Goal: Obtain resource: Obtain resource

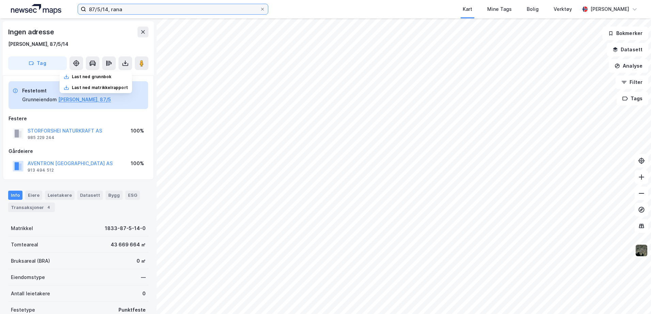
click at [108, 10] on input "87/5/14, rana" at bounding box center [173, 9] width 174 height 10
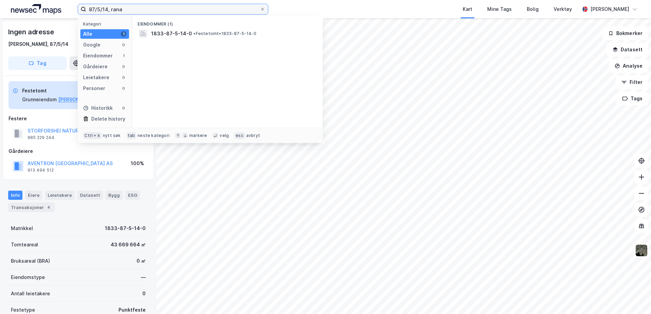
drag, startPoint x: 108, startPoint y: 10, endPoint x: 56, endPoint y: 6, distance: 51.9
click at [56, 6] on div "87/5/14, rana Kategori Alle 1 Google 0 Eiendommer 1 Gårdeiere 0 Leietakere 0 Pe…" at bounding box center [325, 9] width 651 height 18
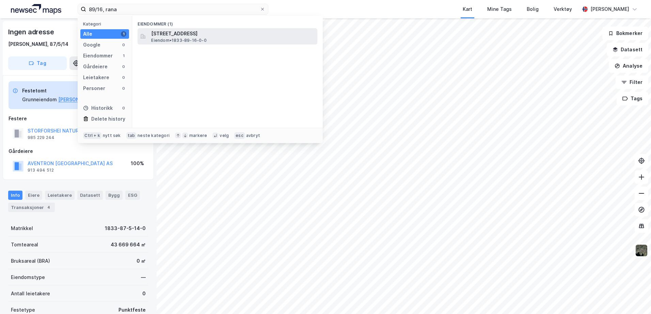
click at [224, 38] on div "[STREET_ADDRESS] Eiendom • 1833-89-16-0-0" at bounding box center [233, 37] width 165 height 14
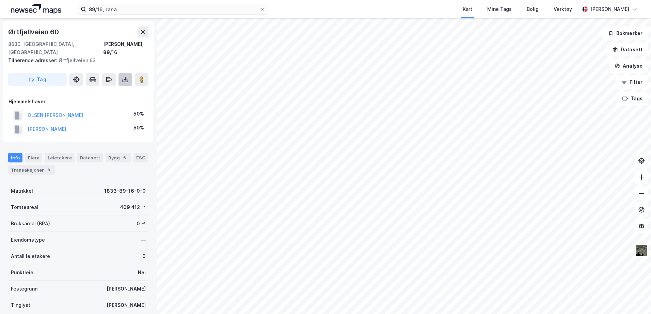
click at [123, 80] on icon at bounding box center [126, 81] width 6 height 3
click at [111, 91] on div "Last ned grunnbok" at bounding box center [91, 93] width 39 height 5
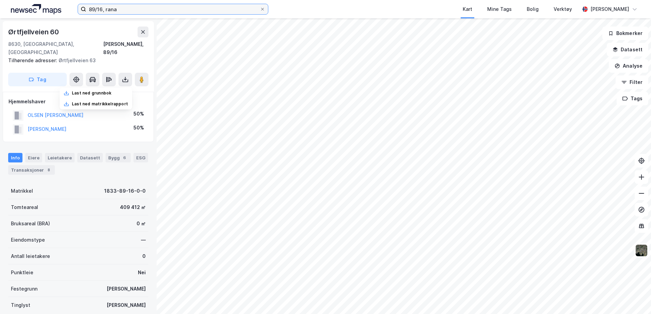
click at [102, 10] on input "89/16, rana" at bounding box center [173, 9] width 174 height 10
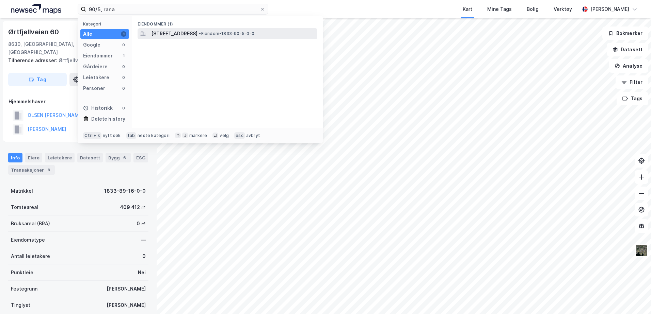
click at [197, 33] on span "[STREET_ADDRESS]" at bounding box center [174, 34] width 46 height 8
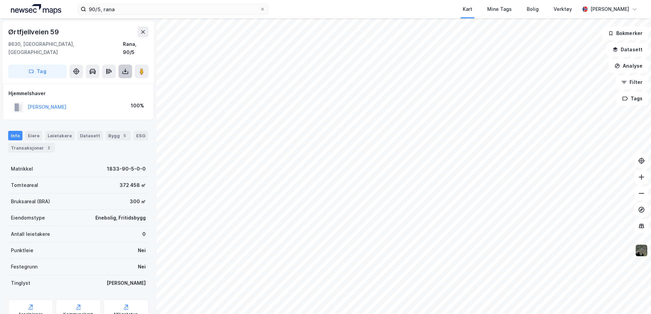
click at [122, 68] on icon at bounding box center [125, 71] width 7 height 7
click at [102, 82] on div "Last ned grunnbok" at bounding box center [91, 84] width 39 height 5
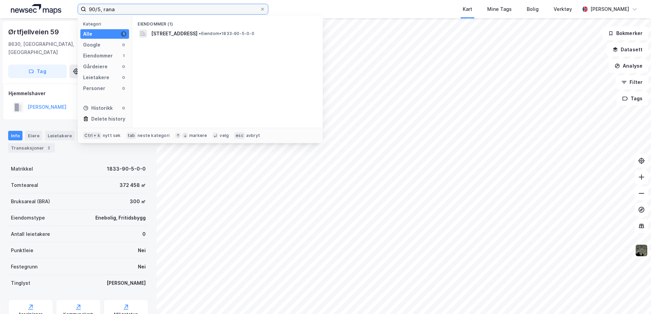
click at [102, 9] on input "90/5, rana" at bounding box center [173, 9] width 174 height 10
drag, startPoint x: 99, startPoint y: 7, endPoint x: 38, endPoint y: -6, distance: 62.0
click at [38, 0] on html "90/5, rana Kategori Alle 1 Google 0 Eiendommer 1 Gårdeiere 0 Leietakere 0 Perso…" at bounding box center [325, 157] width 651 height 314
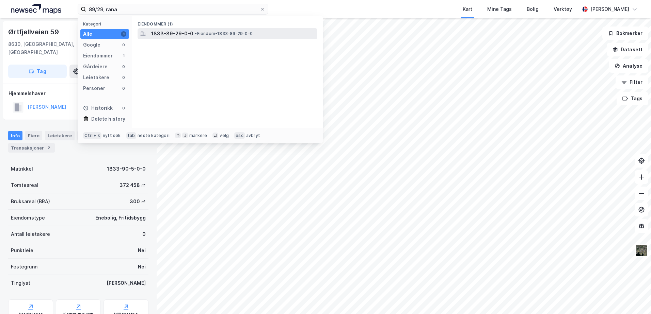
click at [209, 31] on span "• Eiendom • 1833-89-29-0-0" at bounding box center [224, 33] width 58 height 5
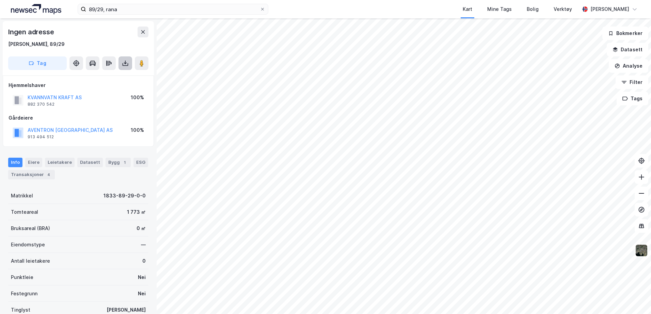
click at [127, 63] on icon at bounding box center [125, 63] width 7 height 7
click at [123, 78] on div "Last ned grunnbok" at bounding box center [96, 76] width 72 height 11
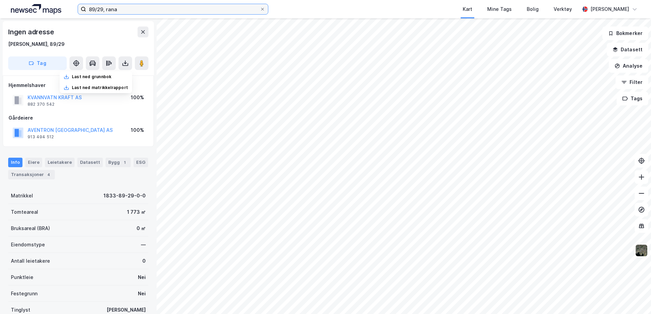
click at [104, 9] on input "89/29, rana" at bounding box center [173, 9] width 174 height 10
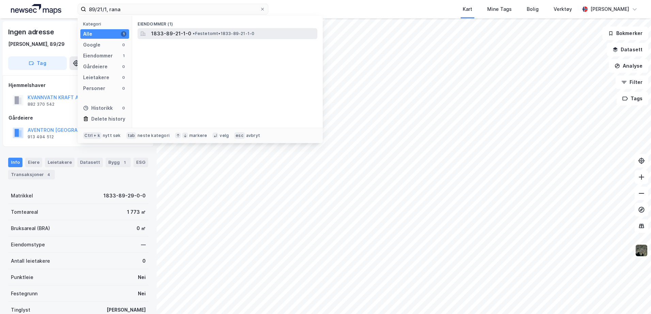
click at [194, 36] on span "•" at bounding box center [194, 33] width 2 height 5
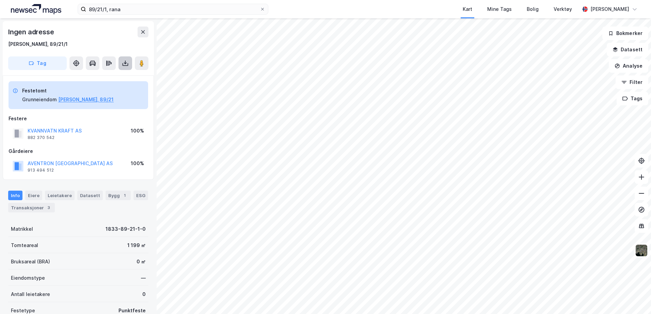
click at [126, 63] on icon at bounding box center [125, 63] width 7 height 7
click at [110, 75] on div "Last ned grunnbok" at bounding box center [91, 76] width 39 height 5
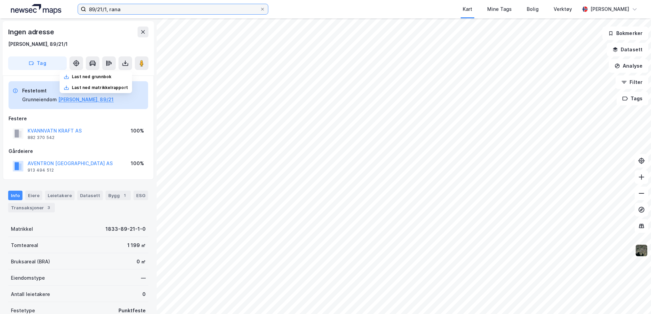
drag, startPoint x: 135, startPoint y: 10, endPoint x: 6, endPoint y: -4, distance: 129.7
click at [6, 0] on html "89/21/1, rana Kart Mine Tags Bolig Verktøy [PERSON_NAME] Ingen adresse Rana, 89…" at bounding box center [325, 157] width 651 height 314
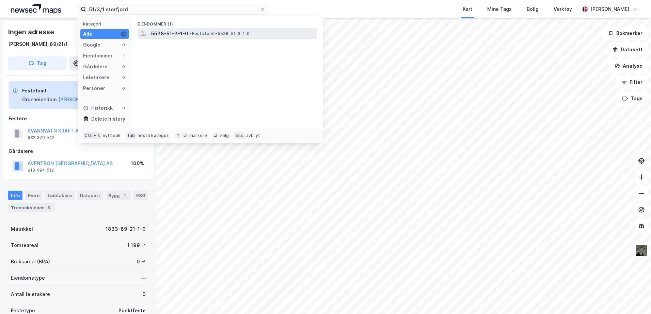
click at [220, 31] on span "• Festetomt • 5538-51-3-1-0" at bounding box center [220, 33] width 60 height 5
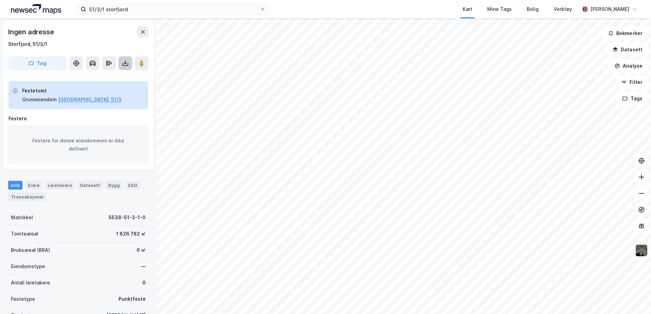
click at [124, 65] on icon at bounding box center [125, 63] width 7 height 7
click at [116, 73] on div "Last ned grunnbok" at bounding box center [96, 76] width 72 height 11
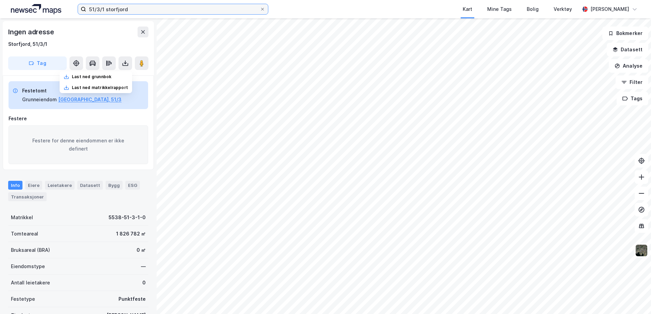
click at [104, 9] on input "51/3/1 storfjord" at bounding box center [173, 9] width 174 height 10
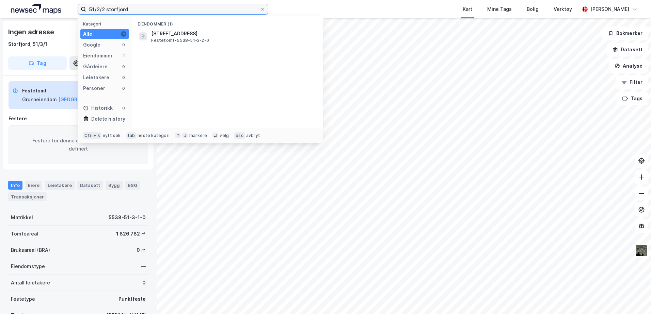
click at [151, 11] on input "51/2/2 storfjord" at bounding box center [173, 9] width 174 height 10
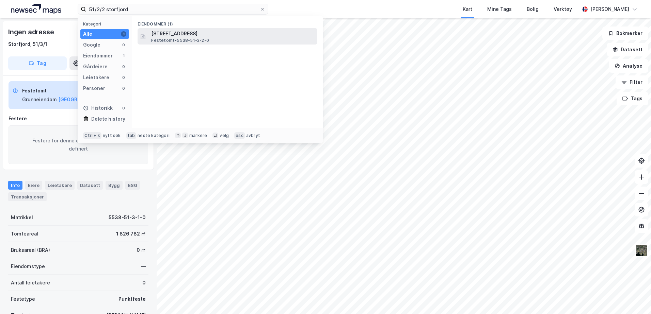
click at [202, 39] on span "Festetomt • 5538-51-2-2-0" at bounding box center [180, 40] width 58 height 5
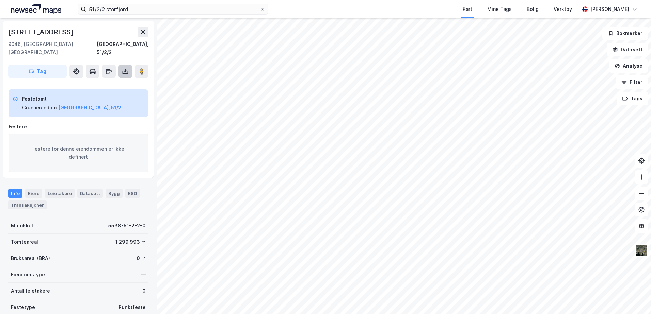
click at [125, 67] on button at bounding box center [125, 72] width 14 height 14
click at [121, 80] on div "Last ned grunnbok" at bounding box center [96, 85] width 72 height 11
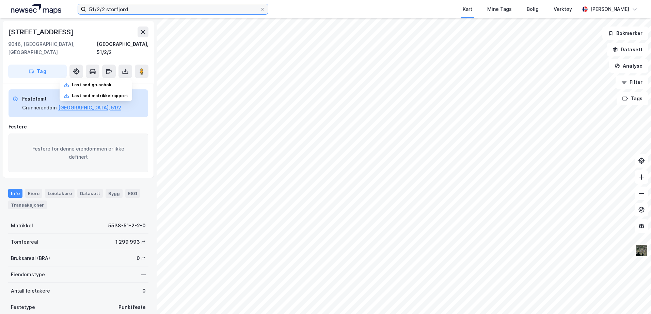
drag, startPoint x: 138, startPoint y: 12, endPoint x: -7, endPoint y: 47, distance: 149.9
click at [0, 47] on html "51/2/2 storfjord Kart Mine Tags Bolig Verktøy [PERSON_NAME] [STREET_ADDRESS], 5…" at bounding box center [325, 157] width 651 height 314
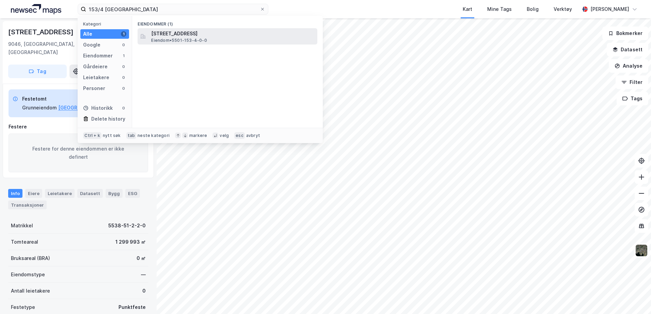
click at [212, 35] on span "[STREET_ADDRESS]" at bounding box center [232, 34] width 163 height 8
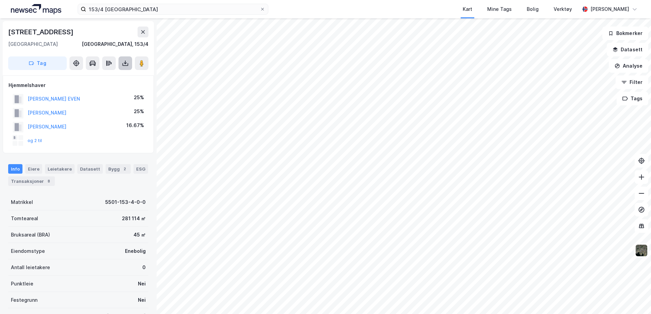
click at [124, 69] on button at bounding box center [125, 63] width 14 height 14
click at [108, 81] on div "Last ned grunnbok" at bounding box center [96, 76] width 72 height 11
click at [106, 80] on div "Last ned grunnbok" at bounding box center [96, 76] width 72 height 11
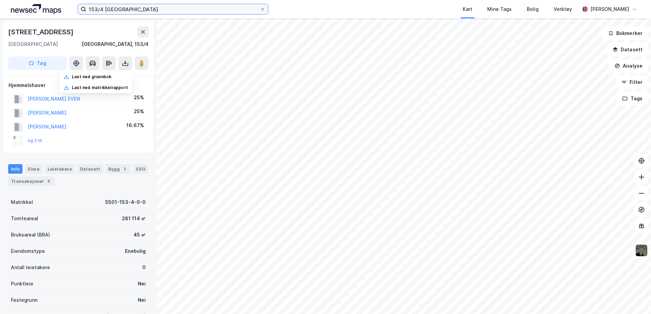
click at [104, 9] on input "153/4 [GEOGRAPHIC_DATA]" at bounding box center [173, 9] width 174 height 10
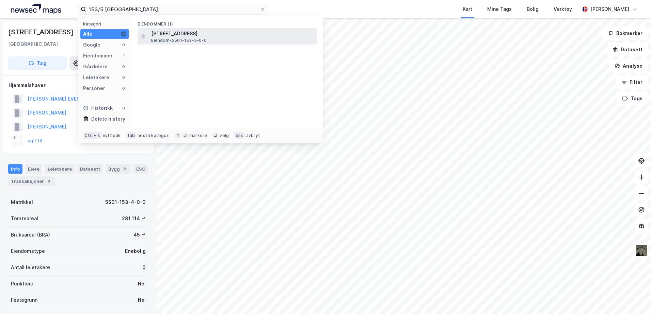
click at [225, 34] on span "[STREET_ADDRESS]" at bounding box center [232, 34] width 163 height 8
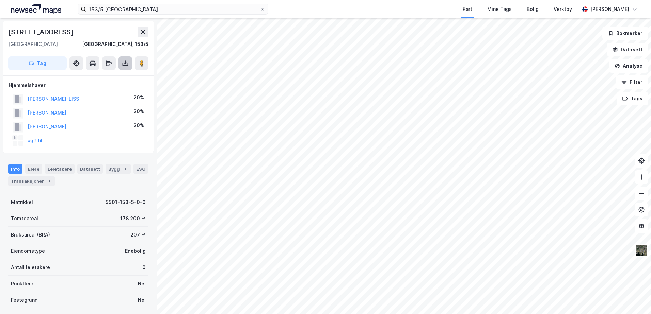
click at [124, 65] on icon at bounding box center [125, 63] width 7 height 7
click at [105, 78] on div "Last ned grunnbok" at bounding box center [91, 76] width 39 height 5
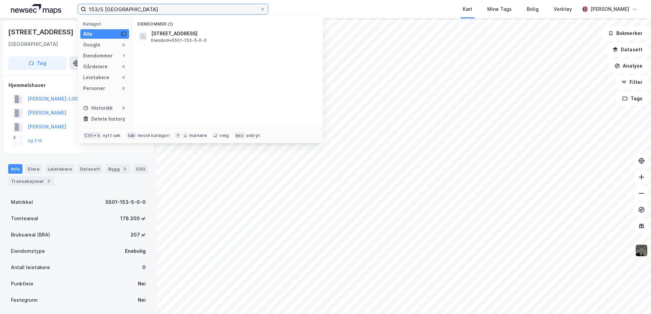
click at [103, 7] on input "153/5 [GEOGRAPHIC_DATA]" at bounding box center [173, 9] width 174 height 10
click at [63, 19] on div "Djupenvegen 44 [GEOGRAPHIC_DATA], 153/5 Tag Hjemmelshaver [PERSON_NAME]-LISS 20…" at bounding box center [78, 166] width 157 height 296
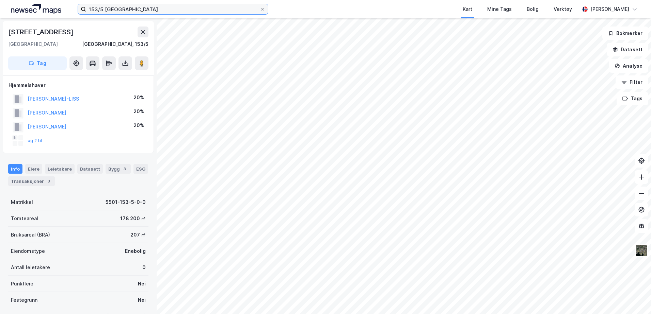
click at [103, 11] on input "153/5 [GEOGRAPHIC_DATA]" at bounding box center [173, 9] width 174 height 10
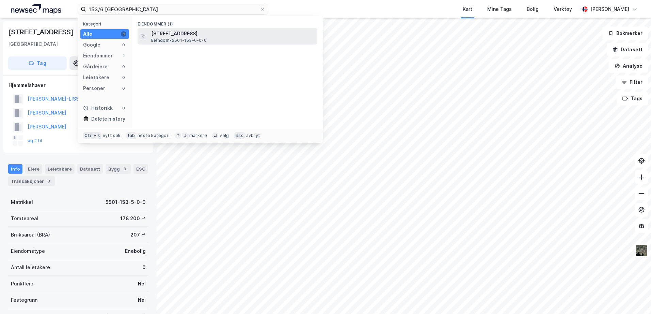
click at [178, 36] on span "[STREET_ADDRESS]" at bounding box center [232, 34] width 163 height 8
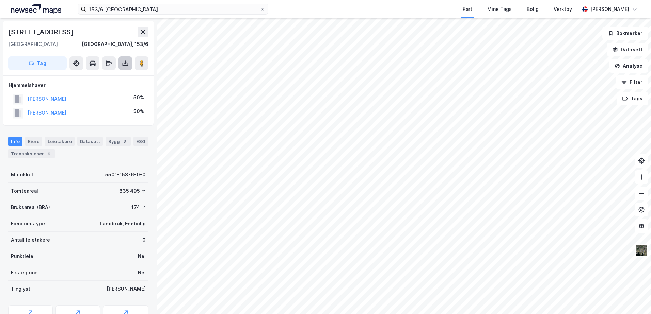
click at [124, 62] on icon at bounding box center [125, 63] width 7 height 7
click at [105, 76] on div "Last ned grunnbok" at bounding box center [91, 76] width 39 height 5
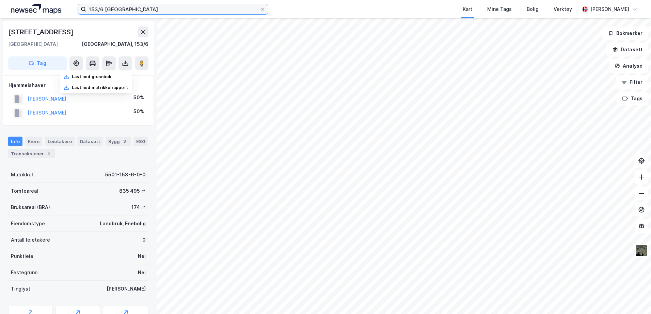
click at [102, 10] on input "153/6 [GEOGRAPHIC_DATA]" at bounding box center [173, 9] width 174 height 10
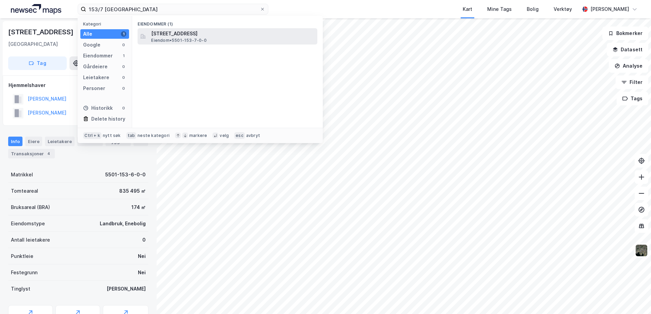
click at [188, 38] on span "Eiendom • 5501-153-7-0-0" at bounding box center [178, 40] width 55 height 5
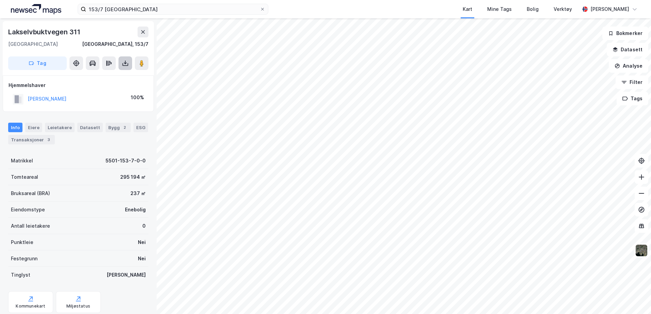
click at [126, 60] on icon at bounding box center [125, 63] width 7 height 7
click at [109, 75] on div "Last ned grunnbok" at bounding box center [91, 76] width 39 height 5
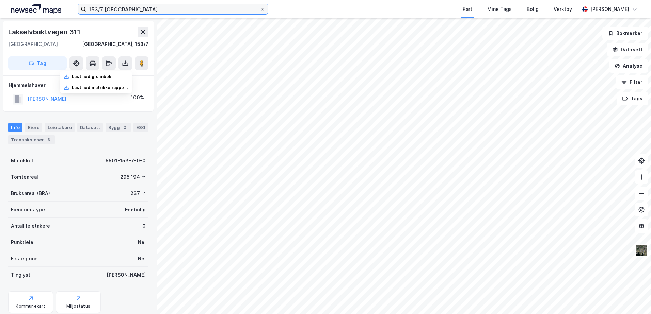
click at [103, 6] on input "153/7 [GEOGRAPHIC_DATA]" at bounding box center [173, 9] width 174 height 10
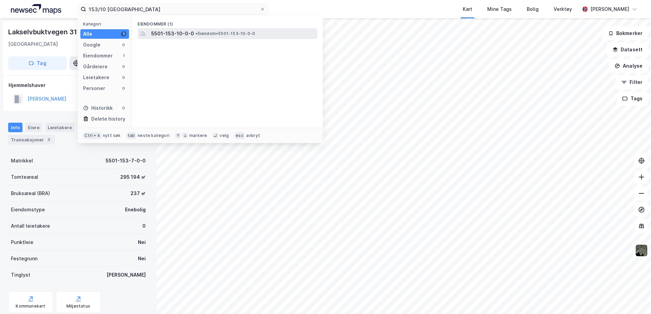
click at [159, 31] on span "5501-153-10-0-0" at bounding box center [172, 34] width 43 height 8
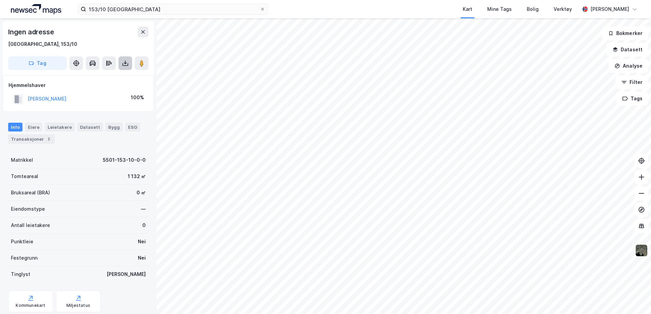
click at [121, 62] on button at bounding box center [125, 63] width 14 height 14
click at [111, 78] on div "Last ned grunnbok" at bounding box center [91, 76] width 39 height 5
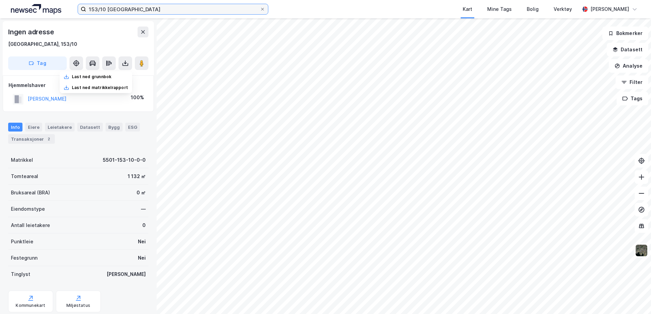
click at [104, 7] on input "153/10 [GEOGRAPHIC_DATA]" at bounding box center [173, 9] width 174 height 10
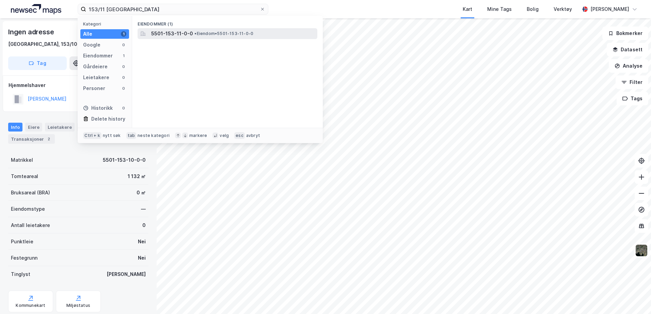
click at [175, 28] on div "5501-153-11-0-0 • Eiendom • 5501-153-11-0-0" at bounding box center [227, 33] width 180 height 11
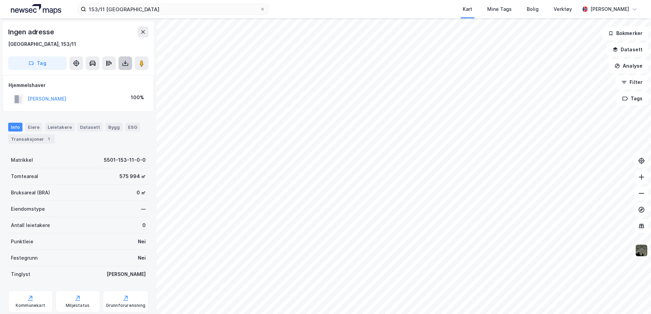
click at [128, 60] on icon at bounding box center [125, 63] width 7 height 7
click at [102, 76] on div "Last ned grunnbok" at bounding box center [91, 76] width 39 height 5
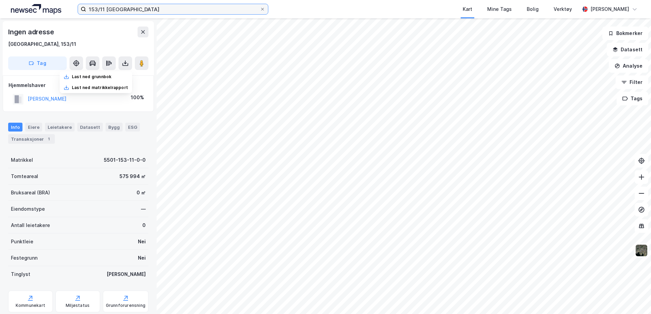
click at [105, 11] on input "153/11 [GEOGRAPHIC_DATA]" at bounding box center [173, 9] width 174 height 10
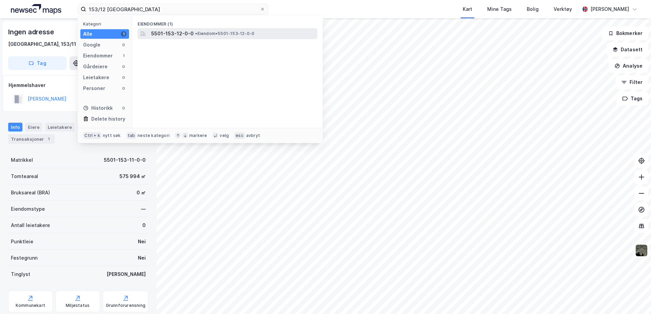
click at [155, 32] on span "5501-153-12-0-0" at bounding box center [172, 34] width 43 height 8
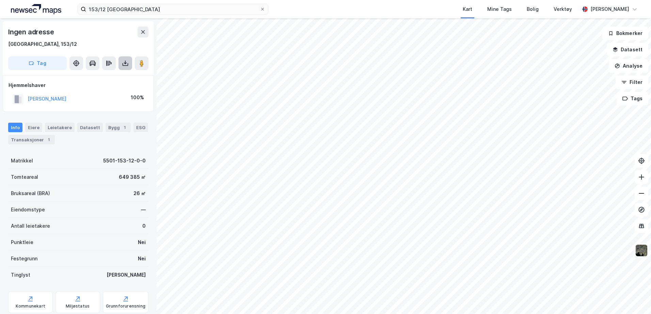
click at [128, 62] on icon at bounding box center [125, 63] width 7 height 7
click at [111, 75] on div "Last ned grunnbok" at bounding box center [91, 76] width 39 height 5
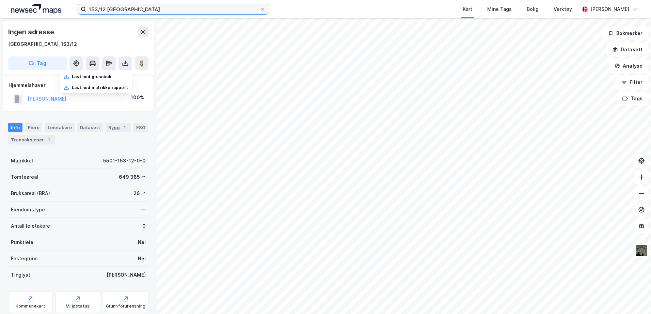
click at [104, 10] on input "153/12 [GEOGRAPHIC_DATA]" at bounding box center [173, 9] width 174 height 10
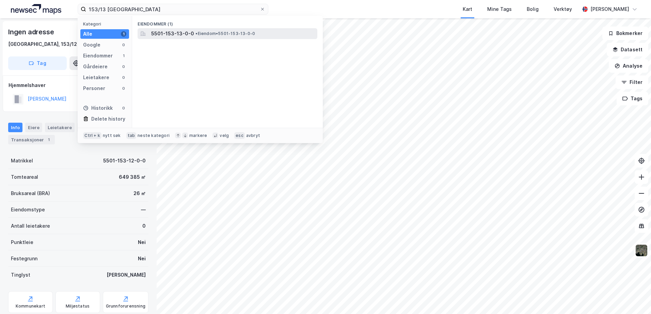
click at [214, 34] on span "• Eiendom • 5501-153-13-0-0" at bounding box center [225, 33] width 60 height 5
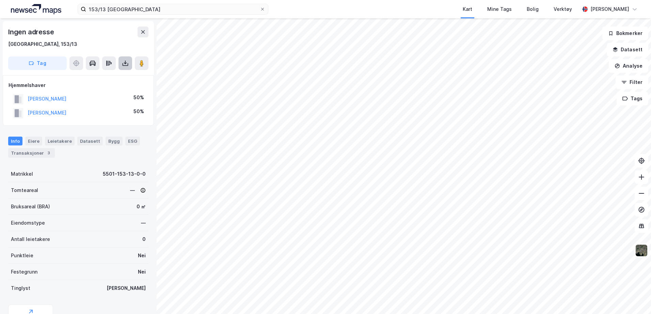
click at [119, 58] on button at bounding box center [125, 63] width 14 height 14
click at [111, 76] on div "Last ned grunnbok" at bounding box center [91, 76] width 39 height 5
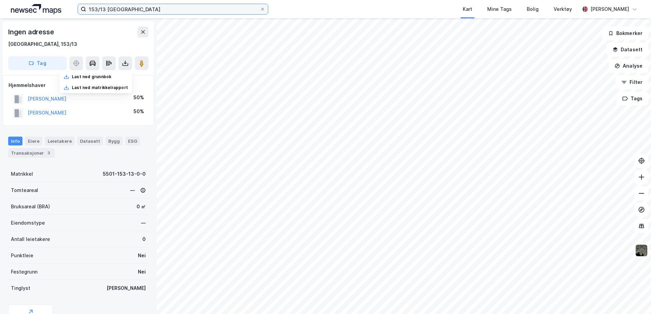
click at [104, 6] on input "153/13 [GEOGRAPHIC_DATA]" at bounding box center [173, 9] width 174 height 10
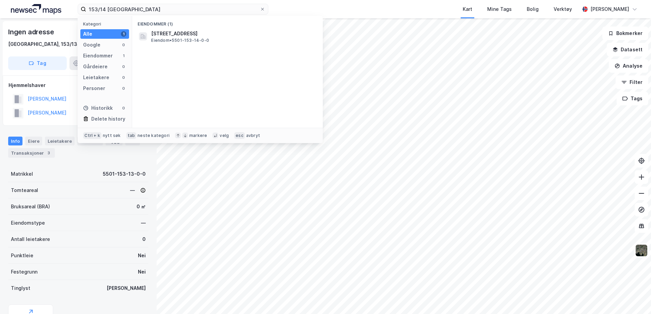
click at [152, 28] on div "Eiendommer (1)" at bounding box center [227, 22] width 191 height 12
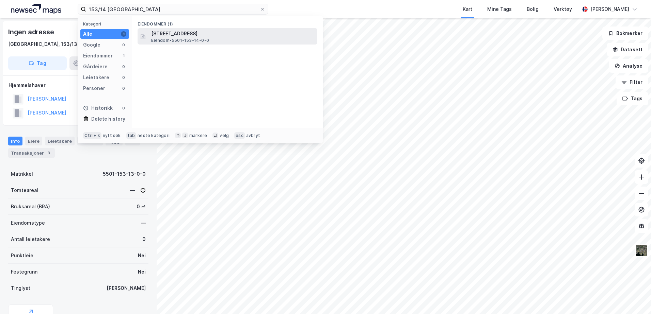
click at [156, 30] on span "[STREET_ADDRESS]" at bounding box center [232, 34] width 163 height 8
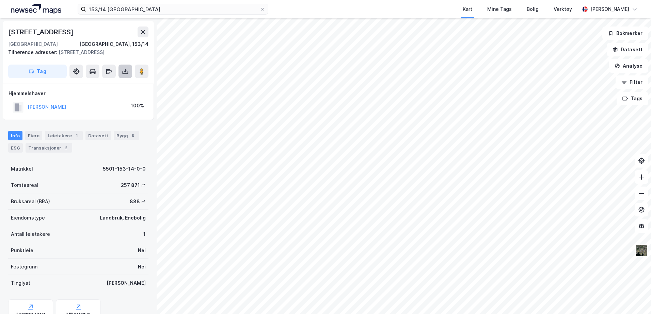
click at [124, 75] on icon at bounding box center [125, 71] width 7 height 7
click at [126, 82] on div "Last ned grunnbok" at bounding box center [96, 85] width 72 height 11
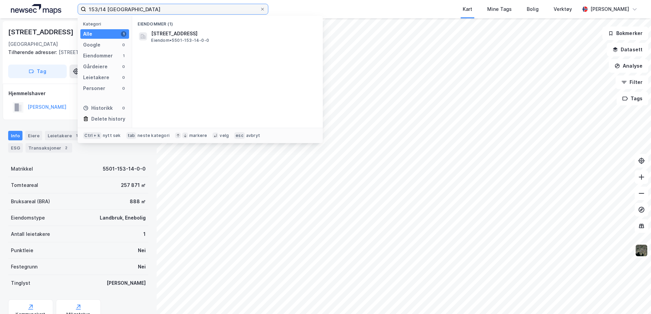
drag, startPoint x: 129, startPoint y: 9, endPoint x: 39, endPoint y: 2, distance: 90.4
click at [40, 3] on div "153/14 tromsø Kategori Alle 1 Google 0 Eiendommer 1 Gårdeiere 0 Leietakere 0 Pe…" at bounding box center [325, 9] width 651 height 18
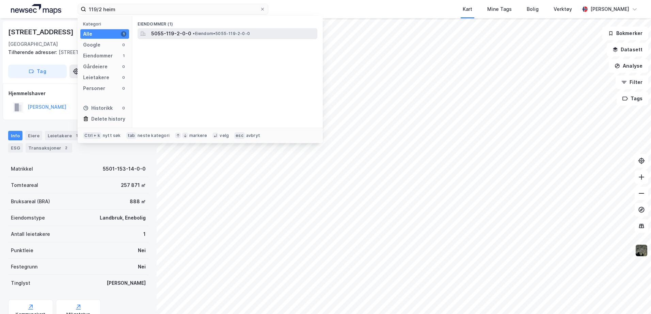
click at [170, 31] on span "5055-119-2-0-0" at bounding box center [171, 34] width 40 height 8
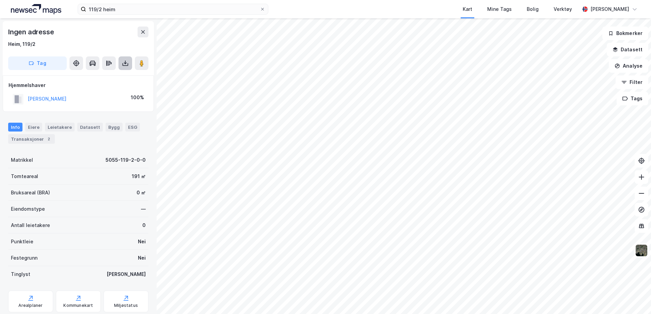
click at [123, 66] on icon at bounding box center [125, 63] width 7 height 7
click at [111, 78] on div "Last ned grunnbok" at bounding box center [91, 76] width 39 height 5
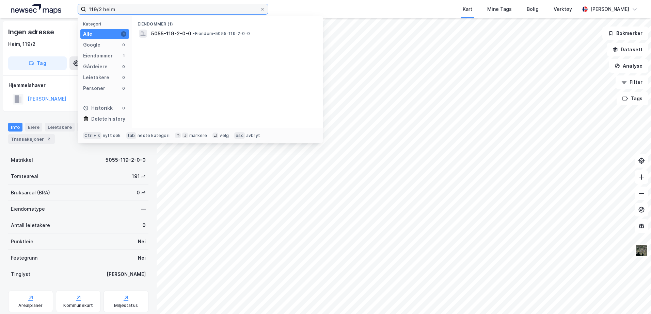
drag, startPoint x: 120, startPoint y: 6, endPoint x: 60, endPoint y: 3, distance: 60.3
click at [63, 5] on div "119/2 heim Kategori Alle 1 Google 0 Eiendommer 1 Gårdeiere 0 Leietakere 0 Perso…" at bounding box center [325, 9] width 651 height 18
click at [235, 40] on div "Eiendommer (1) 5516-37-29-1-0 • Festetomt • 5516-37-29-1-0" at bounding box center [227, 72] width 191 height 112
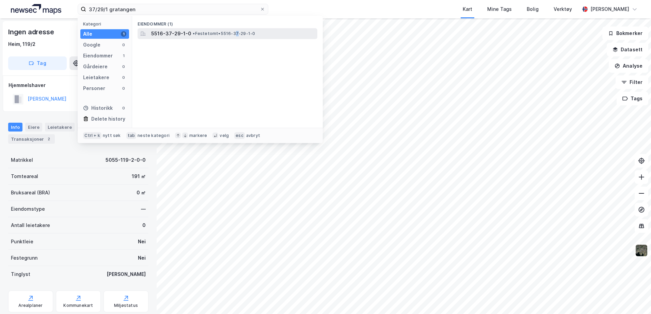
click at [235, 38] on div "5516-37-29-1-0 • Festetomt • 5516-37-29-1-0" at bounding box center [227, 33] width 180 height 11
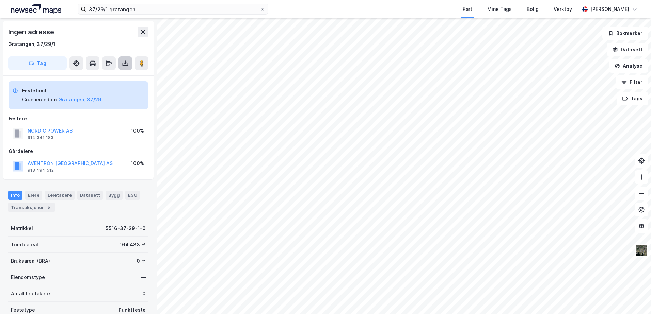
click at [122, 62] on icon at bounding box center [125, 63] width 7 height 7
click at [120, 76] on div "Last ned grunnbok" at bounding box center [96, 76] width 72 height 11
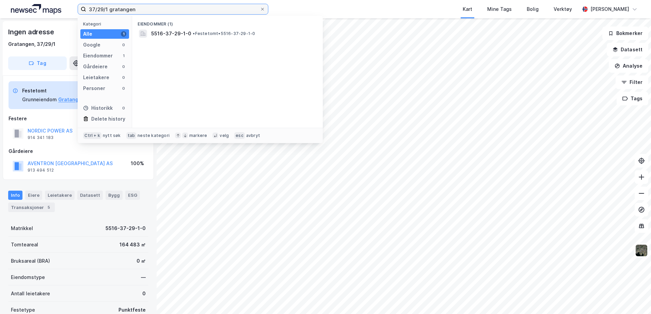
drag, startPoint x: 108, startPoint y: 9, endPoint x: 81, endPoint y: 10, distance: 26.2
click at [81, 10] on label "37/29/1 gratangen" at bounding box center [173, 9] width 191 height 11
click at [127, 12] on input "14/1/3 gratangen" at bounding box center [173, 9] width 174 height 10
click at [195, 27] on div "Eiendommer (1)" at bounding box center [227, 22] width 191 height 12
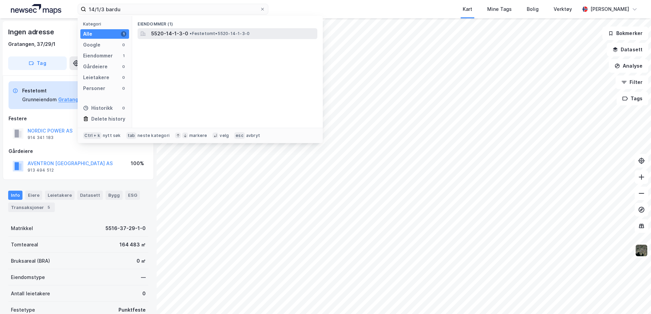
click at [180, 33] on span "5520-14-1-3-0" at bounding box center [169, 34] width 37 height 8
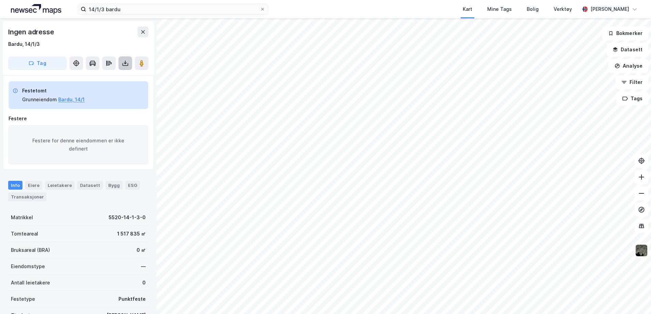
click at [130, 67] on button at bounding box center [125, 63] width 14 height 14
click at [118, 77] on div "Last ned grunnbok" at bounding box center [96, 76] width 72 height 11
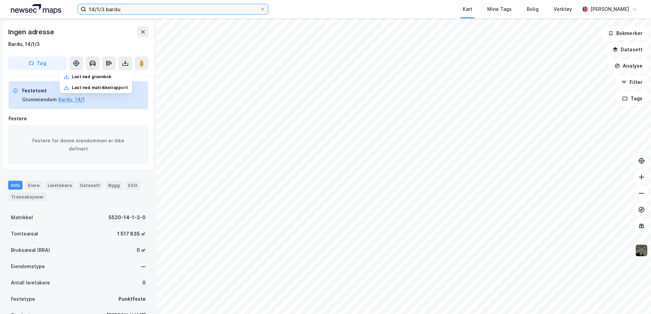
click at [105, 7] on input "14/1/3 bardu" at bounding box center [173, 9] width 174 height 10
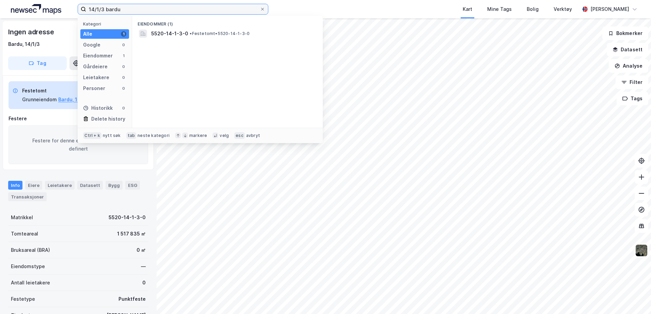
drag, startPoint x: 104, startPoint y: 9, endPoint x: 81, endPoint y: 10, distance: 22.8
click at [81, 10] on label "14/1/3 bardu" at bounding box center [173, 9] width 191 height 11
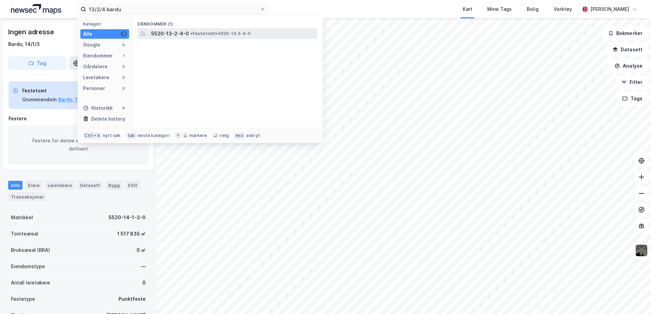
click at [193, 34] on span "• Festetomt • 5520-13-2-4-0" at bounding box center [220, 33] width 60 height 5
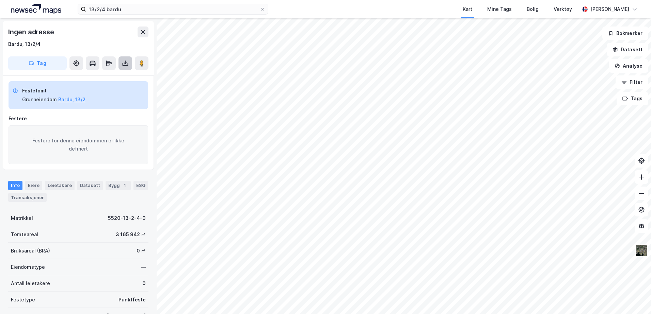
click at [126, 65] on icon at bounding box center [125, 63] width 7 height 7
click at [114, 78] on div "Last ned grunnbok" at bounding box center [96, 76] width 72 height 11
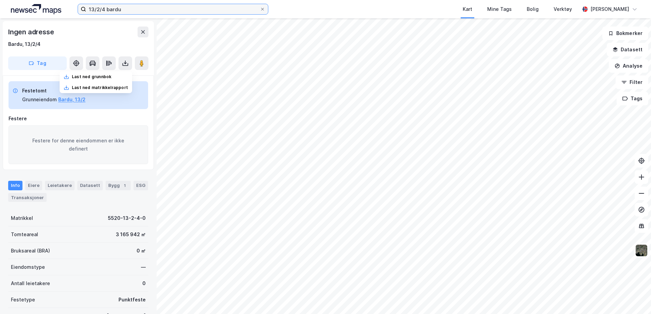
drag, startPoint x: 122, startPoint y: 6, endPoint x: 10, endPoint y: 3, distance: 112.3
click at [10, 3] on div "13/2/4 bardu Kart Mine Tags Bolig Verktøy [PERSON_NAME]" at bounding box center [325, 9] width 651 height 18
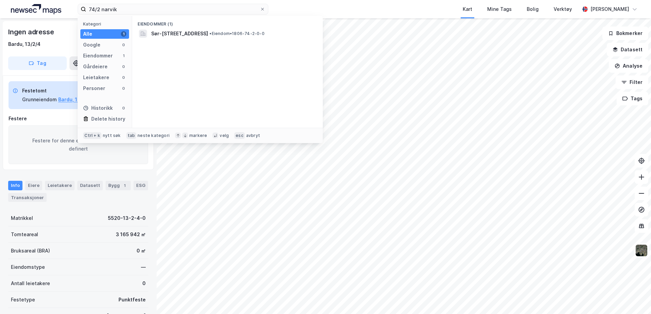
click at [211, 27] on div "Eiendommer (1)" at bounding box center [227, 22] width 191 height 12
click at [201, 35] on span "Sør-[STREET_ADDRESS]" at bounding box center [179, 34] width 57 height 8
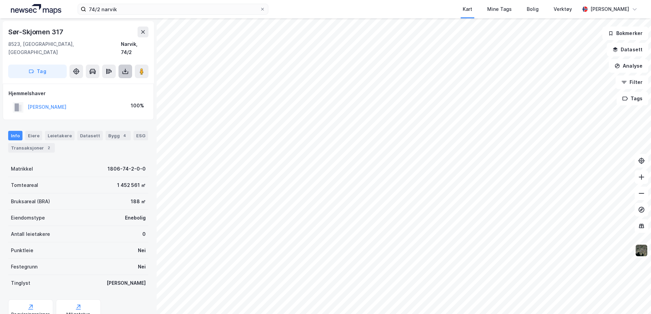
click at [127, 68] on icon at bounding box center [125, 71] width 7 height 7
click at [121, 80] on div "Last ned grunnbok" at bounding box center [96, 85] width 72 height 11
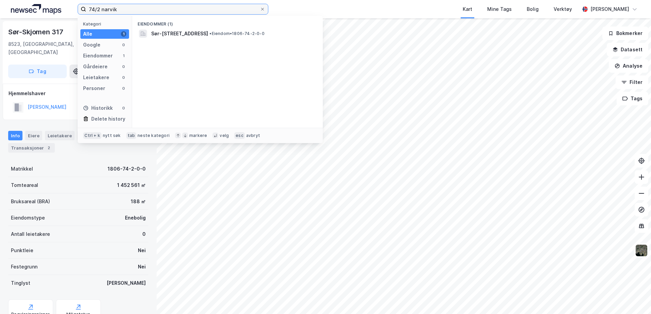
drag, startPoint x: 132, startPoint y: 11, endPoint x: 40, endPoint y: 5, distance: 92.8
click at [43, 5] on div "74/2 narvik Kategori Alle 1 Google 0 Eiendommer 1 Gårdeiere 0 Leietakere 0 Pers…" at bounding box center [325, 9] width 651 height 18
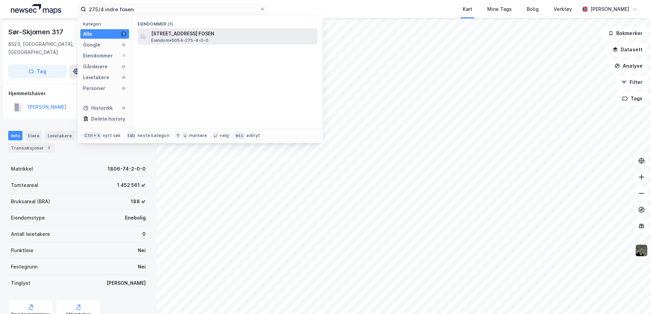
click at [210, 39] on div "[STREET_ADDRESS] Eiendom • 5054-275-4-0-0" at bounding box center [233, 37] width 165 height 14
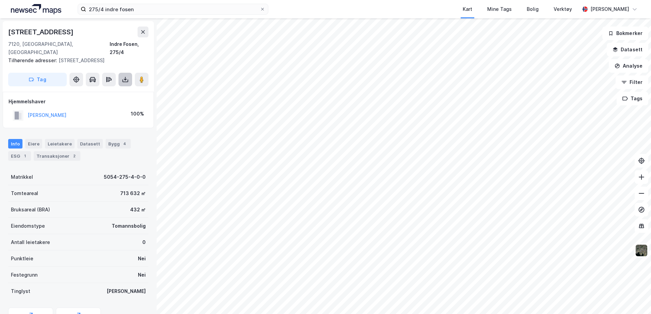
click at [128, 80] on icon at bounding box center [126, 81] width 6 height 3
click at [119, 88] on div "Last ned grunnbok" at bounding box center [96, 93] width 72 height 11
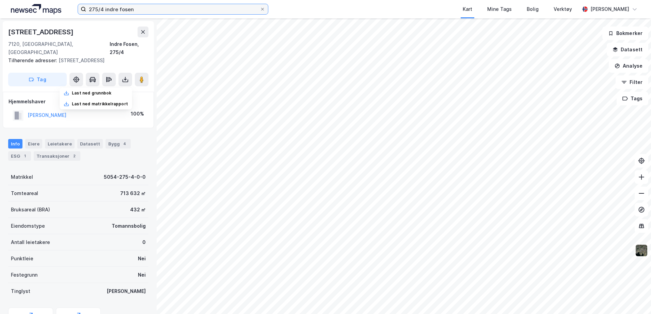
click at [102, 10] on input "275/4 indre fosen" at bounding box center [173, 9] width 174 height 10
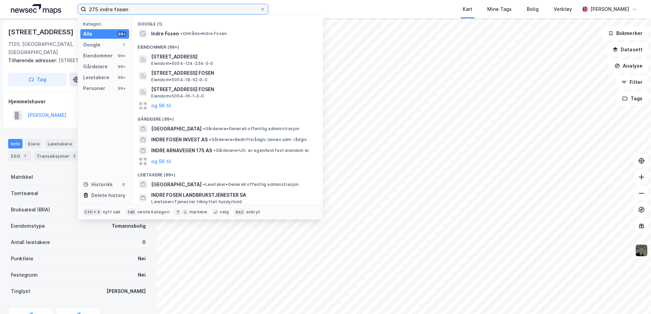
drag, startPoint x: 98, startPoint y: 11, endPoint x: 73, endPoint y: 6, distance: 25.8
click at [77, 7] on div "275 indre fosen Kategori Alle 99+ Google 1 Eiendommer 99+ Gårdeiere 99+ Leietak…" at bounding box center [325, 9] width 651 height 18
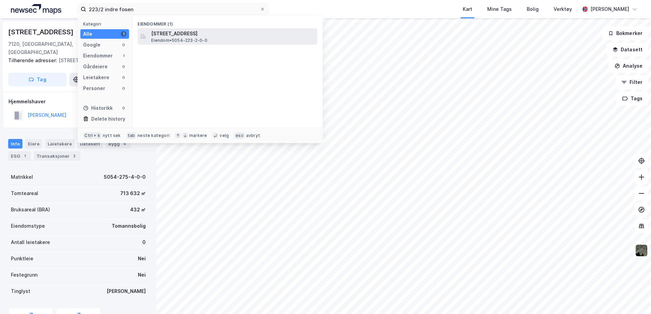
click at [200, 39] on span "Eiendom • 5054-223-2-0-0" at bounding box center [179, 40] width 56 height 5
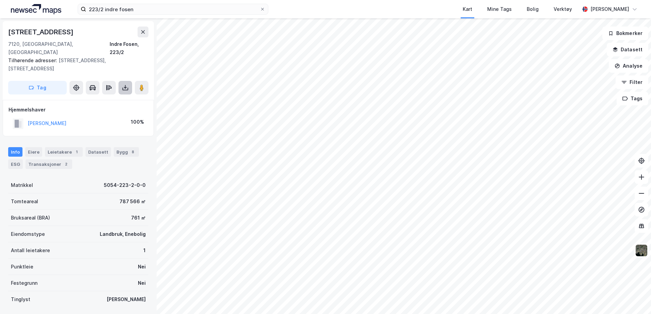
click at [118, 81] on button at bounding box center [125, 88] width 14 height 14
click at [116, 96] on div "Last ned grunnbok" at bounding box center [96, 101] width 72 height 11
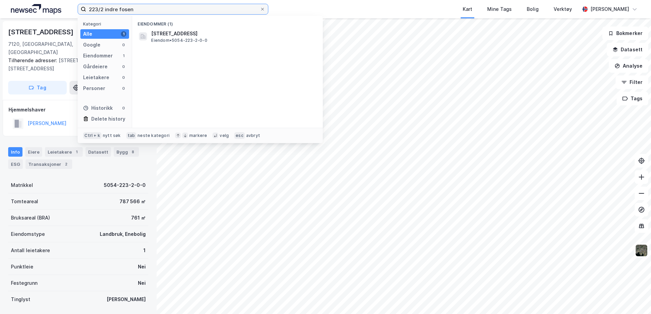
drag, startPoint x: 103, startPoint y: 10, endPoint x: 81, endPoint y: 13, distance: 22.3
click at [81, 13] on label "223/2 indre fosen" at bounding box center [173, 9] width 191 height 11
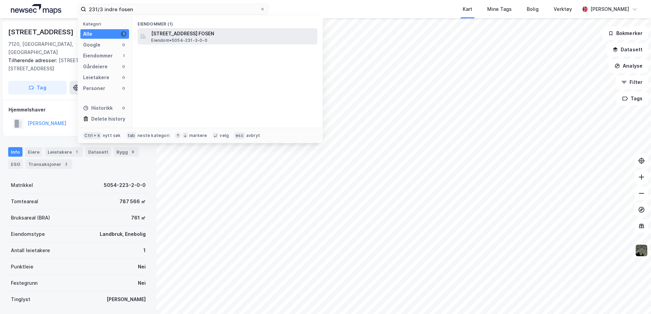
click at [244, 38] on div "[STREET_ADDRESS], INDRE FOSEN Eiendom • 5054-231-3-0-0" at bounding box center [233, 37] width 165 height 14
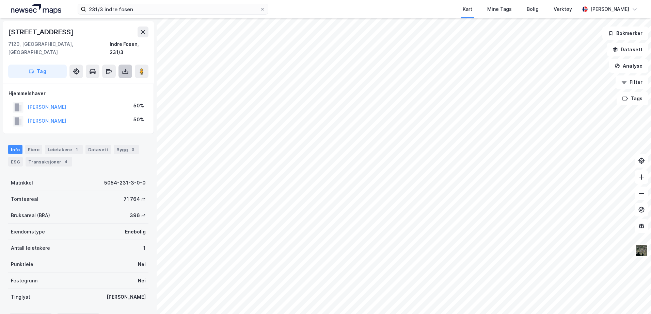
click at [127, 68] on icon at bounding box center [125, 71] width 7 height 7
click at [100, 82] on div "Last ned grunnbok" at bounding box center [91, 84] width 39 height 5
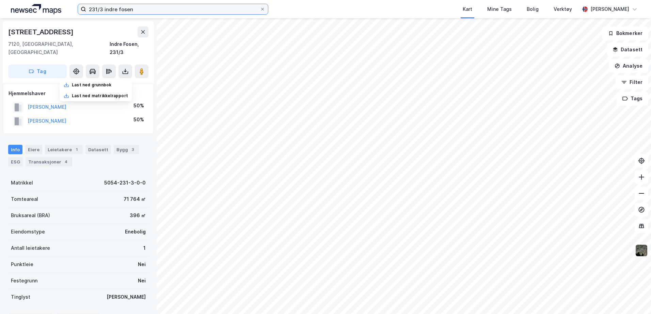
click at [103, 10] on input "231/3 indre fosen" at bounding box center [173, 9] width 174 height 10
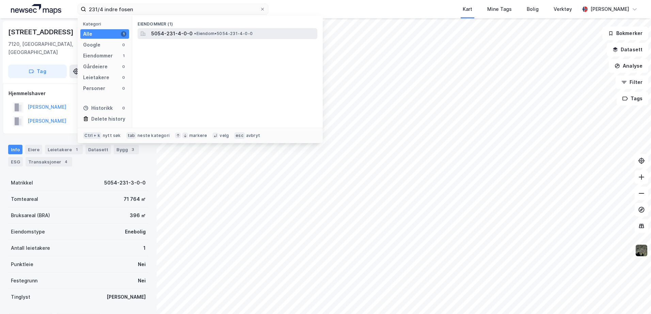
click at [207, 35] on span "• Eiendom • 5054-231-4-0-0" at bounding box center [223, 33] width 59 height 5
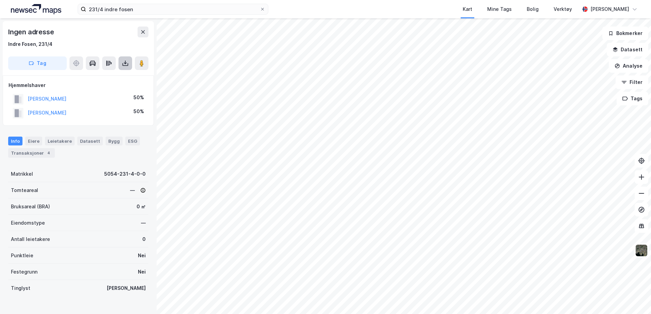
click at [128, 65] on icon at bounding box center [126, 64] width 6 height 3
click at [115, 80] on div "Last ned grunnbok" at bounding box center [96, 76] width 72 height 11
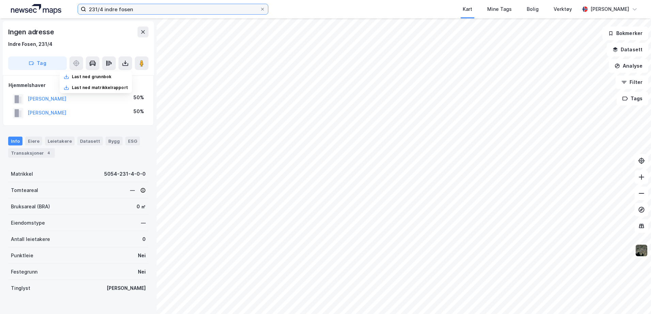
click at [102, 11] on input "231/4 indre fosen" at bounding box center [173, 9] width 174 height 10
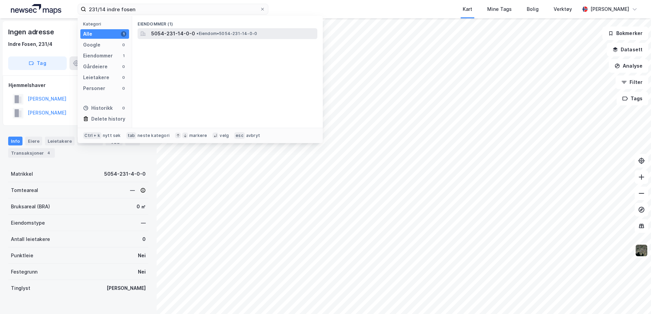
click at [178, 34] on span "5054-231-14-0-0" at bounding box center [173, 34] width 44 height 8
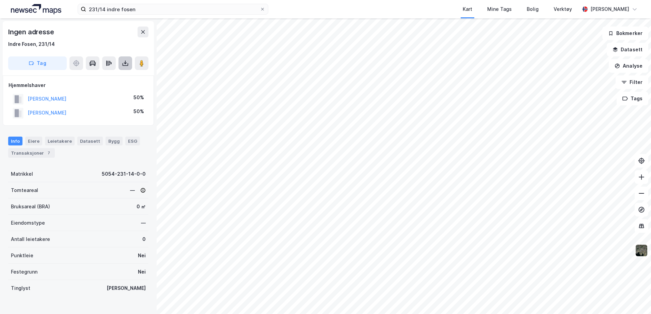
click at [126, 66] on icon at bounding box center [125, 63] width 7 height 7
click at [119, 78] on div "Last ned grunnbok" at bounding box center [96, 76] width 72 height 11
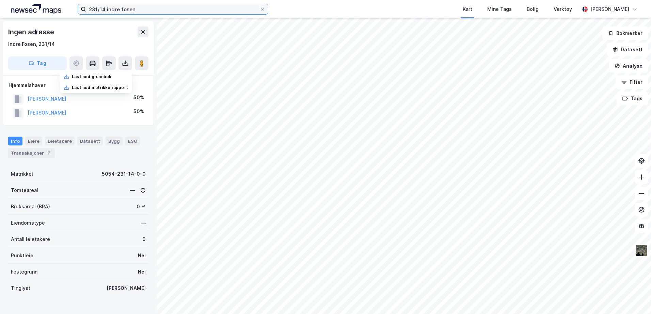
click at [105, 9] on input "231/14 indre fosen" at bounding box center [173, 9] width 174 height 10
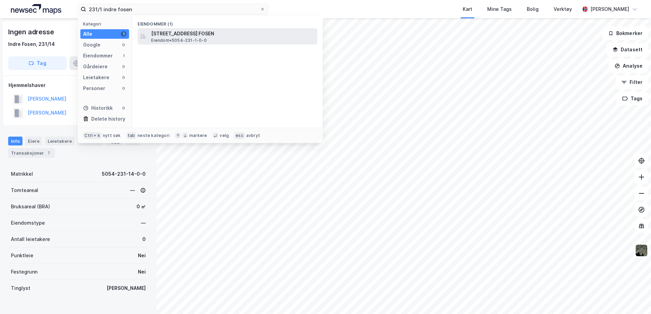
click at [175, 30] on span "[STREET_ADDRESS] FOSEN" at bounding box center [232, 34] width 163 height 8
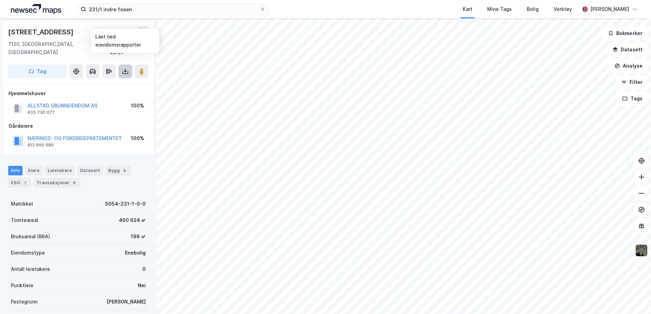
click at [121, 66] on button at bounding box center [125, 72] width 14 height 14
click at [118, 80] on div "Last ned grunnbok" at bounding box center [96, 85] width 72 height 11
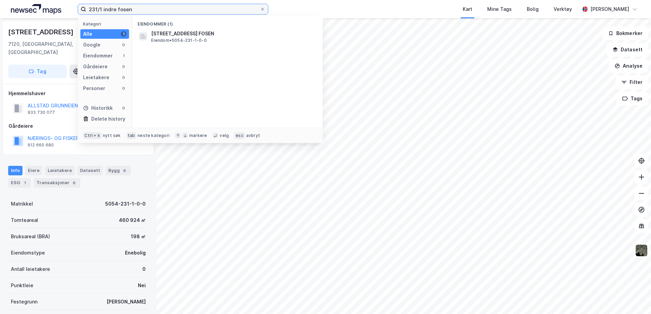
drag, startPoint x: 102, startPoint y: 9, endPoint x: 74, endPoint y: 8, distance: 28.3
click at [74, 8] on div "231/1 indre fosen Kategori Alle 1 Google 0 Eiendommer 1 Gårdeiere 0 Leietakere …" at bounding box center [325, 9] width 651 height 18
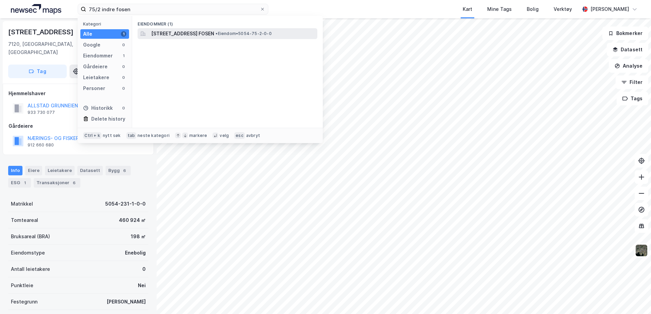
click at [214, 34] on span "[STREET_ADDRESS] FOSEN" at bounding box center [182, 34] width 63 height 8
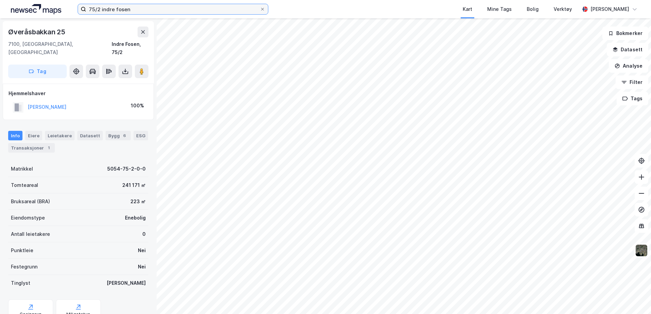
click at [89, 10] on input "75/2 indre fosen" at bounding box center [173, 9] width 174 height 10
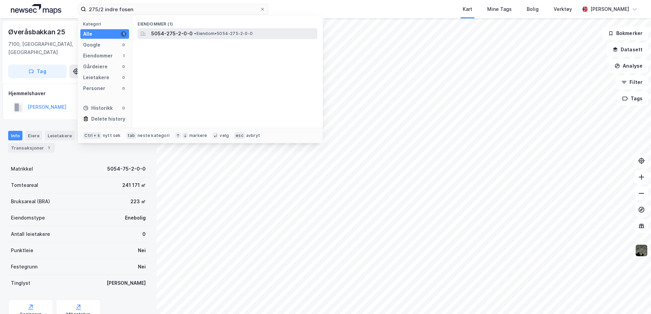
click at [189, 32] on span "5054-275-2-0-0" at bounding box center [172, 34] width 42 height 8
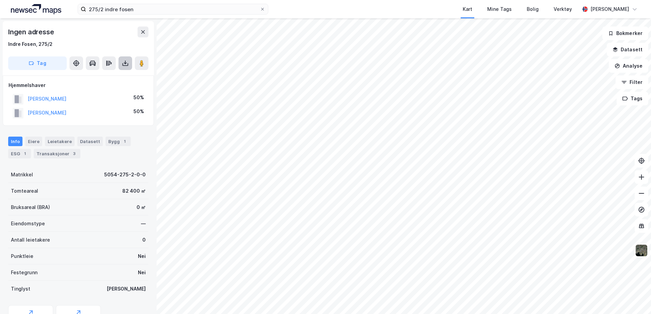
click at [123, 65] on icon at bounding box center [126, 64] width 6 height 3
click at [110, 77] on div "Last ned grunnbok" at bounding box center [91, 76] width 39 height 5
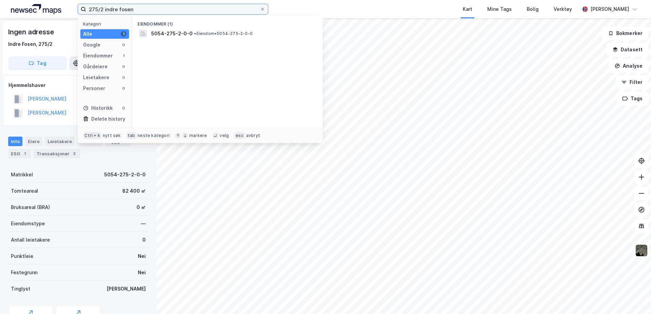
drag, startPoint x: 103, startPoint y: 10, endPoint x: 16, endPoint y: 1, distance: 87.5
click at [16, 2] on div "275/2 indre fosen Kategori Alle 1 Google 0 Eiendommer 1 Gårdeiere 0 Leietakere …" at bounding box center [325, 9] width 651 height 18
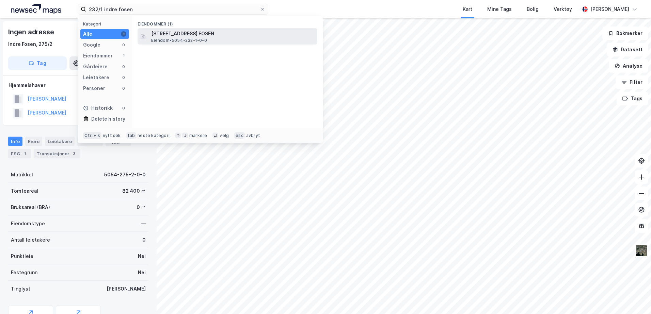
click at [206, 37] on span "[STREET_ADDRESS] FOSEN" at bounding box center [232, 34] width 163 height 8
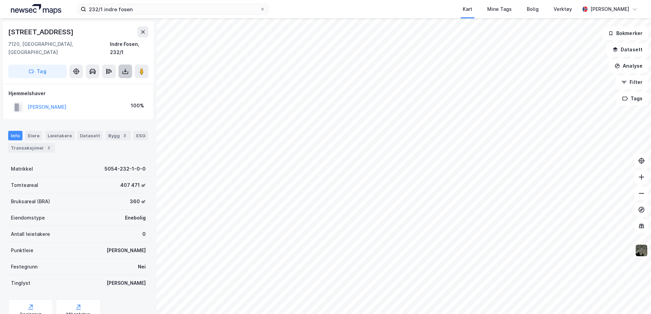
click at [125, 69] on icon at bounding box center [125, 71] width 1 height 4
click at [111, 82] on div "Last ned grunnbok" at bounding box center [91, 84] width 39 height 5
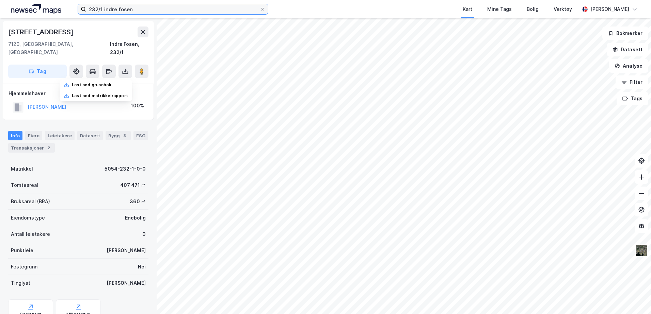
click at [102, 9] on input "232/1 indre fosen" at bounding box center [173, 9] width 174 height 10
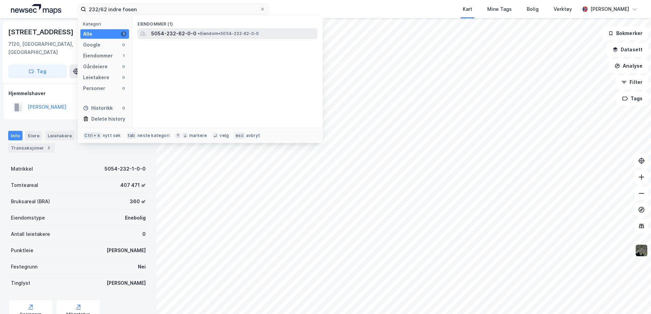
click at [150, 32] on div "5054-232-62-0-0 • Eiendom • 5054-232-62-0-0" at bounding box center [227, 33] width 180 height 11
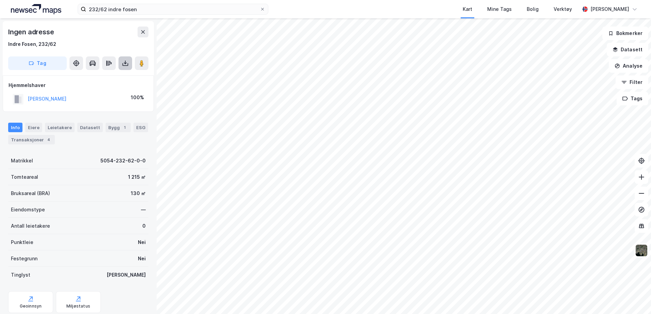
click at [122, 65] on icon at bounding box center [125, 63] width 7 height 7
click at [118, 77] on div "Last ned grunnbok" at bounding box center [96, 76] width 72 height 11
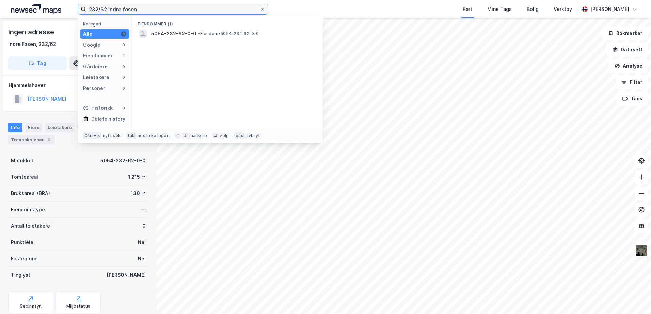
click at [106, 9] on input "232/62 indre fosen" at bounding box center [173, 9] width 174 height 10
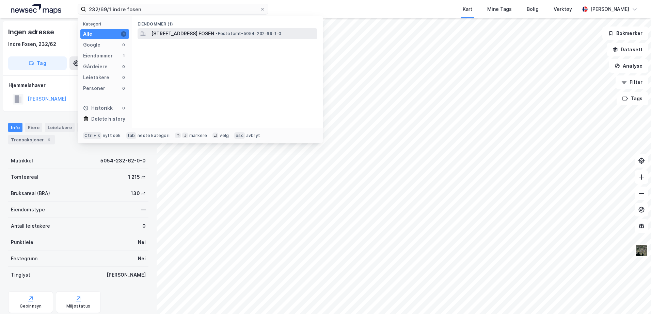
click at [186, 32] on span "[STREET_ADDRESS] FOSEN" at bounding box center [182, 34] width 63 height 8
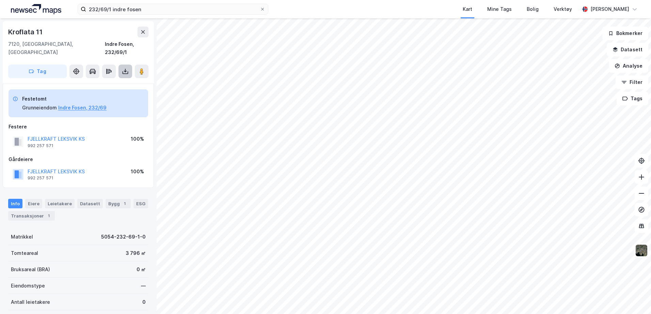
click at [125, 68] on button at bounding box center [125, 72] width 14 height 14
click at [114, 80] on div "Last ned grunnbok" at bounding box center [96, 85] width 72 height 11
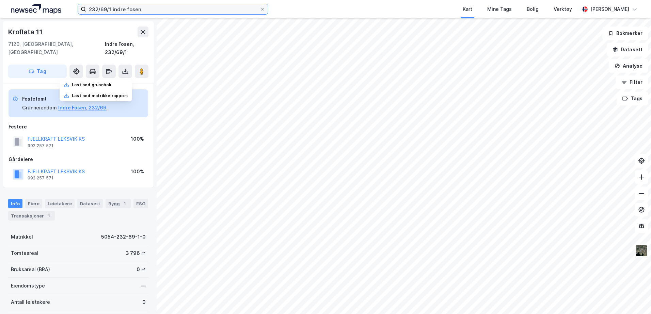
drag, startPoint x: 152, startPoint y: 7, endPoint x: -27, endPoint y: -3, distance: 179.0
click at [0, 0] on html "232/69/1 indre fosen Kart Mine Tags Bolig Verktøy [PERSON_NAME] Kroflata 11 712…" at bounding box center [325, 157] width 651 height 314
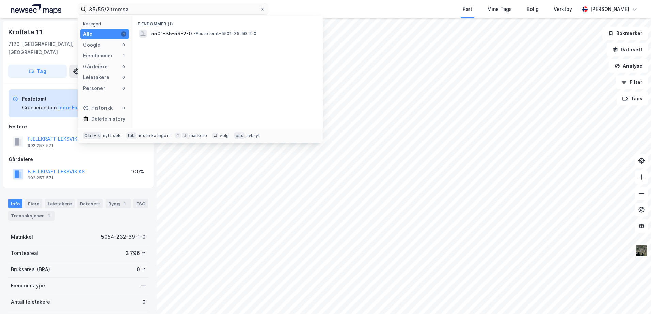
click at [215, 26] on div "Eiendommer (1)" at bounding box center [227, 22] width 191 height 12
click at [204, 32] on span "• Festetomt • 5501-35-59-2-0" at bounding box center [224, 33] width 63 height 5
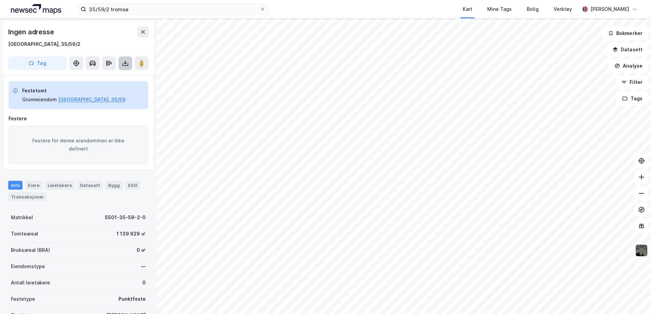
click at [128, 63] on icon at bounding box center [126, 64] width 6 height 3
click at [110, 76] on div "Last ned grunnbok" at bounding box center [91, 76] width 39 height 5
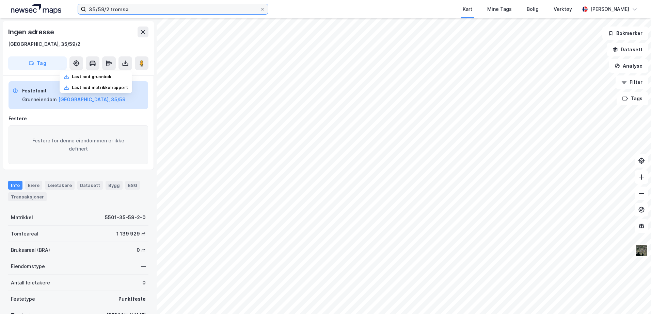
click at [12, 2] on div "35/59/2 tromsø Kart Mine Tags Bolig Verktøy [PERSON_NAME]" at bounding box center [325, 9] width 651 height 18
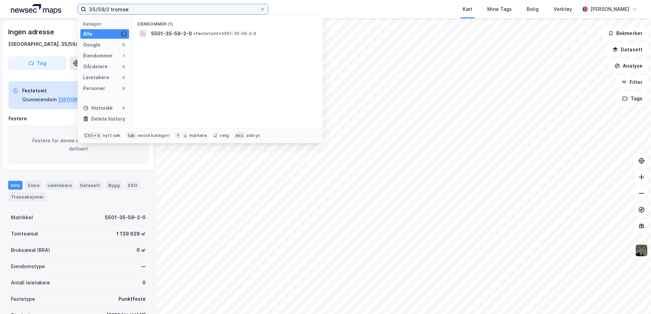
click at [148, 11] on input "35/59/2 tromsø" at bounding box center [173, 9] width 174 height 10
drag, startPoint x: 140, startPoint y: 10, endPoint x: -22, endPoint y: 11, distance: 162.0
click at [0, 11] on html "35/59/2 tromsø Kategori Alle 1 Google 0 Eiendommer 1 Gårdeiere 0 Leietakere 0 P…" at bounding box center [325, 157] width 651 height 314
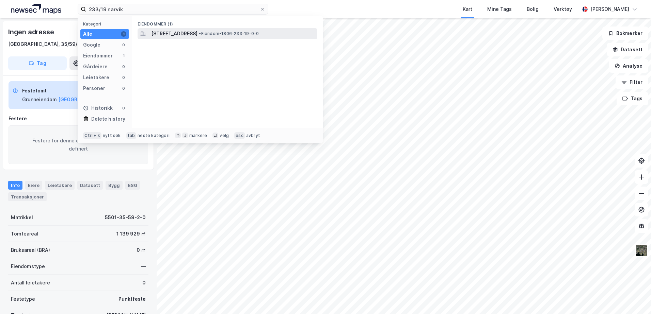
click at [246, 33] on span "• Eiendom • 1806-233-19-0-0" at bounding box center [229, 33] width 60 height 5
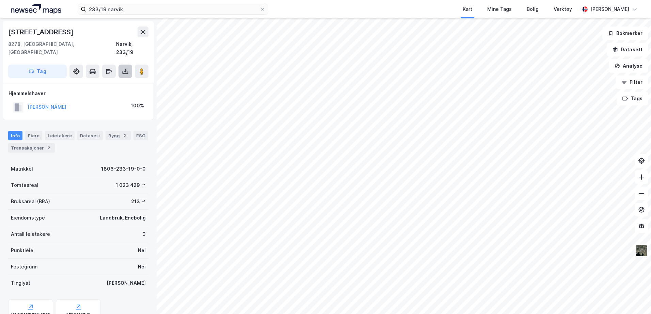
click at [125, 69] on icon at bounding box center [125, 71] width 1 height 4
click at [107, 82] on div "Last ned grunnbok" at bounding box center [91, 84] width 39 height 5
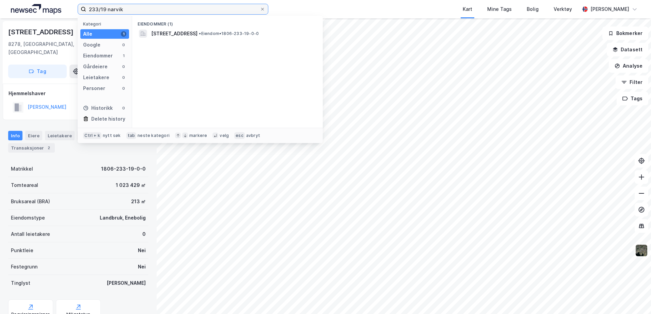
drag, startPoint x: 57, startPoint y: -9, endPoint x: -51, endPoint y: 42, distance: 119.4
click at [0, 42] on html "233/19 narvik Kategori Alle 1 Google 0 Eiendommer 1 Gårdeiere 0 Leietakere 0 Pe…" at bounding box center [325, 157] width 651 height 314
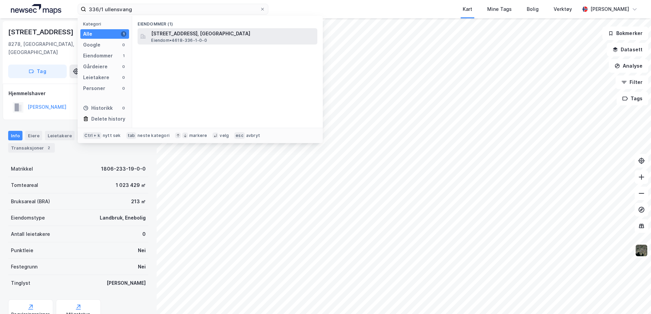
click at [204, 32] on span "[STREET_ADDRESS], [GEOGRAPHIC_DATA]" at bounding box center [232, 34] width 163 height 8
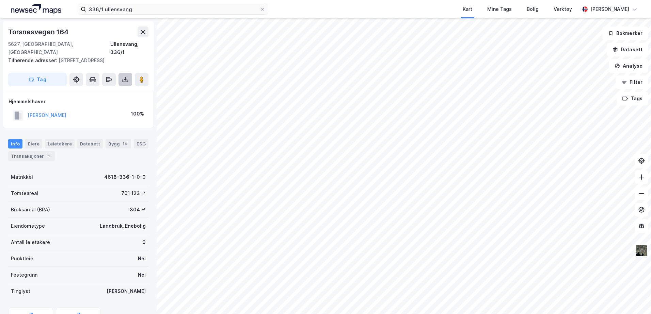
click at [128, 76] on icon at bounding box center [125, 79] width 7 height 7
click at [103, 88] on div "Last ned grunnbok" at bounding box center [96, 93] width 72 height 11
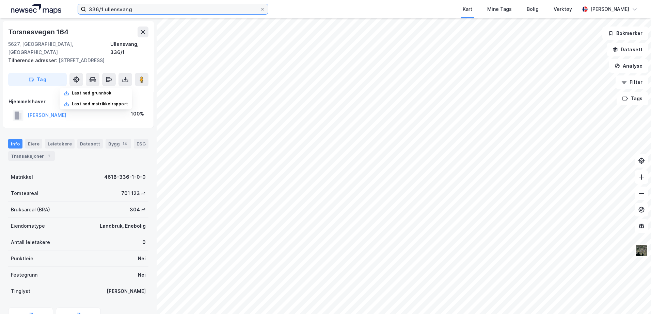
click at [103, 11] on input "336/1 ullensvang" at bounding box center [173, 9] width 174 height 10
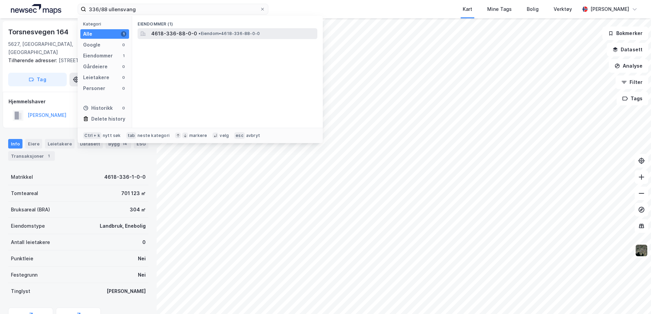
click at [208, 37] on div "4618-336-88-0-0 • Eiendom • 4618-336-88-0-0" at bounding box center [233, 34] width 165 height 8
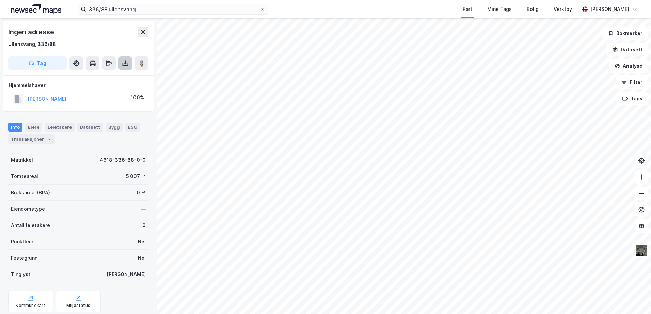
click at [123, 65] on icon at bounding box center [125, 63] width 7 height 7
click at [110, 77] on div "Last ned grunnbok" at bounding box center [91, 76] width 39 height 5
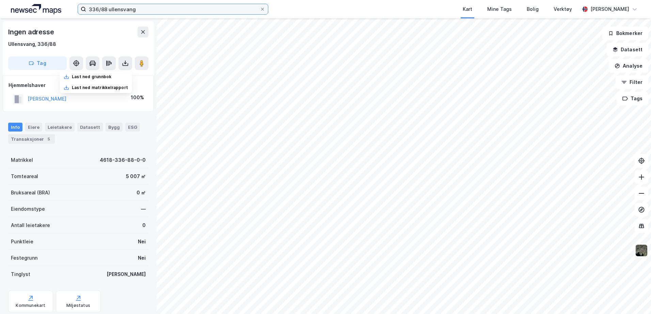
drag, startPoint x: 109, startPoint y: 8, endPoint x: -7, endPoint y: 47, distance: 121.8
click at [0, 47] on html "336/88 ullensvang Kart Mine Tags Bolig Verktøy [PERSON_NAME] Ingen adresse [GEO…" at bounding box center [325, 157] width 651 height 314
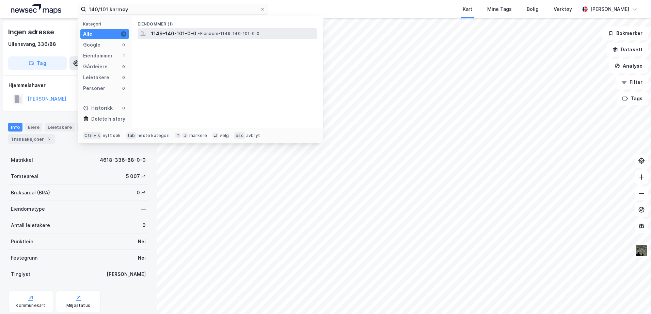
click at [201, 32] on span "• Eiendom • 1149-140-101-0-0" at bounding box center [229, 33] width 62 height 5
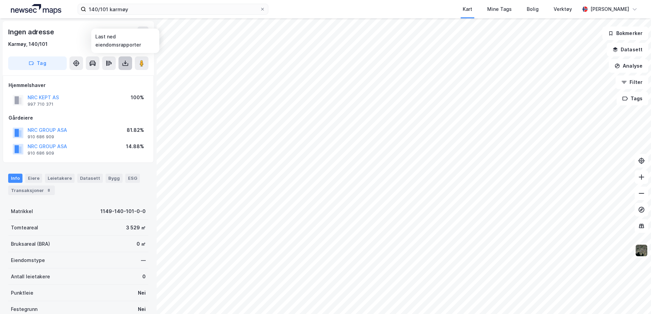
click at [125, 68] on button at bounding box center [125, 63] width 14 height 14
click at [114, 77] on div "Last ned grunnbok" at bounding box center [96, 76] width 72 height 11
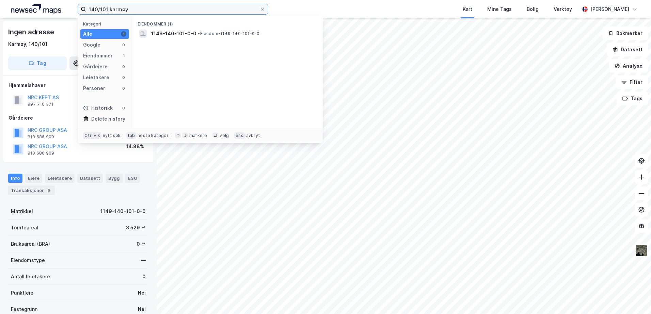
click at [109, 9] on input "140/101 karmøy" at bounding box center [173, 9] width 174 height 10
click at [108, 7] on input "140/101 karmøy" at bounding box center [173, 9] width 174 height 10
type input "140/231 karmøy"
